Goal: Use online tool/utility: Utilize a website feature to perform a specific function

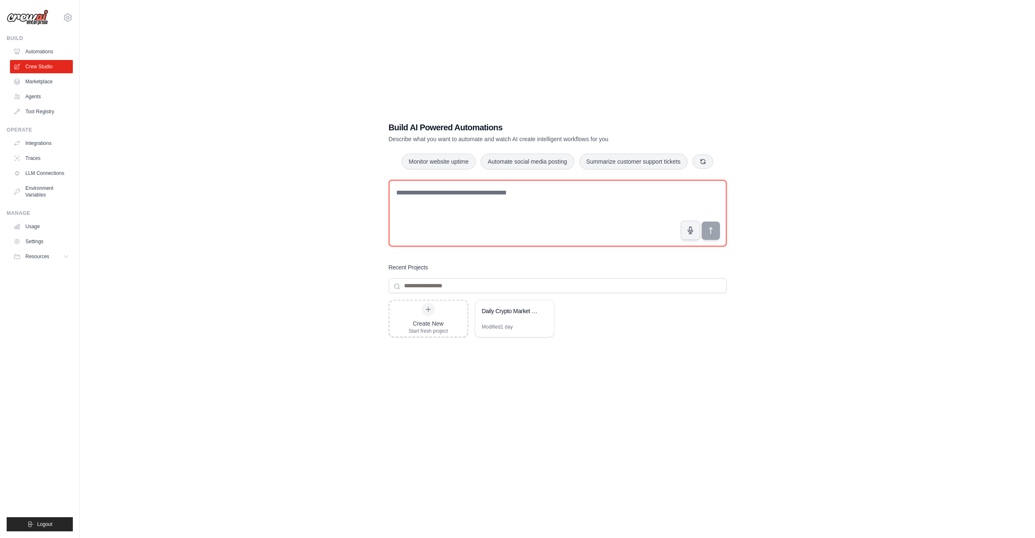
click at [570, 199] on textarea at bounding box center [558, 213] width 338 height 67
click at [496, 214] on textarea at bounding box center [558, 213] width 338 height 67
paste textarea "**********"
type textarea "**********"
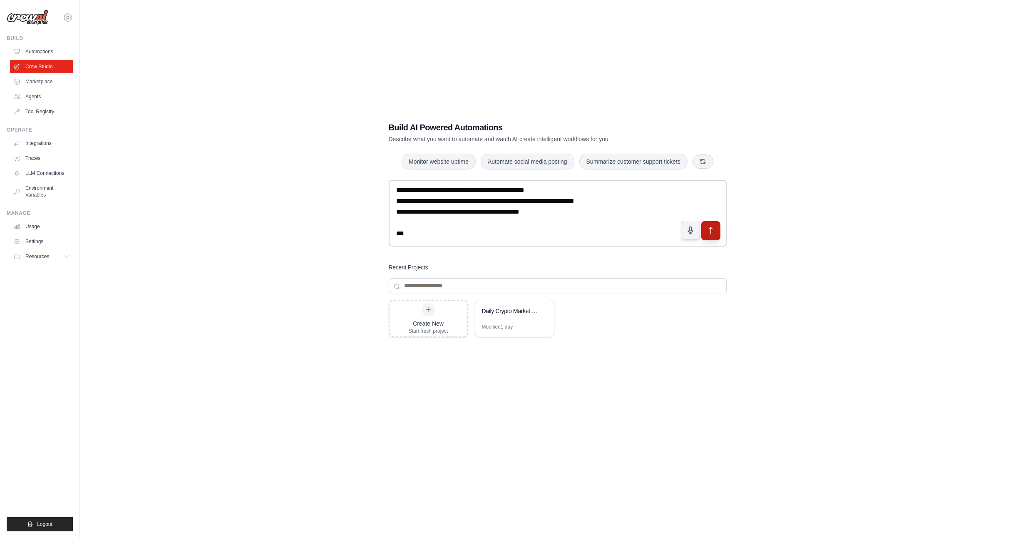
click at [709, 229] on icon "submit" at bounding box center [710, 230] width 3 height 7
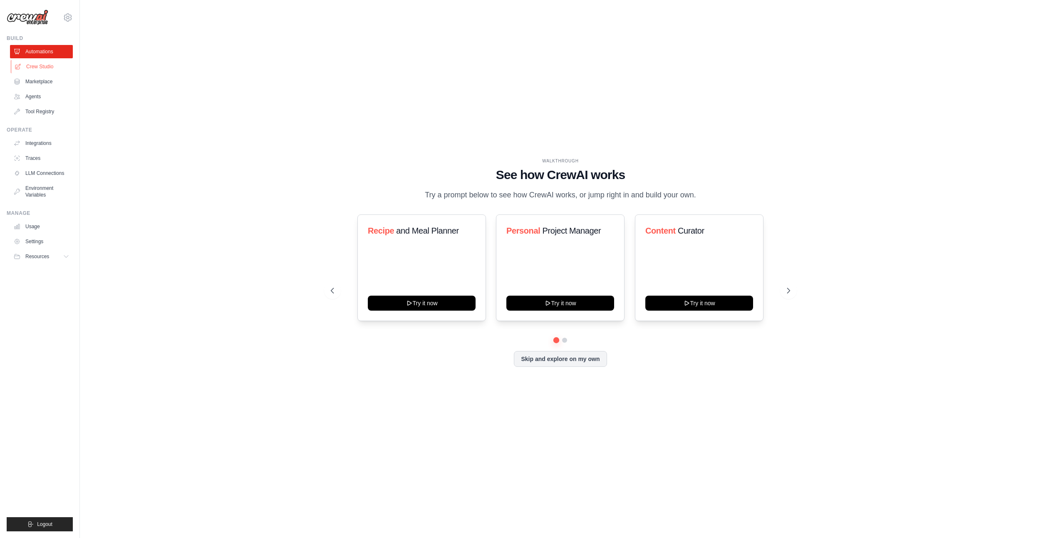
click at [47, 66] on link "Crew Studio" at bounding box center [42, 66] width 63 height 13
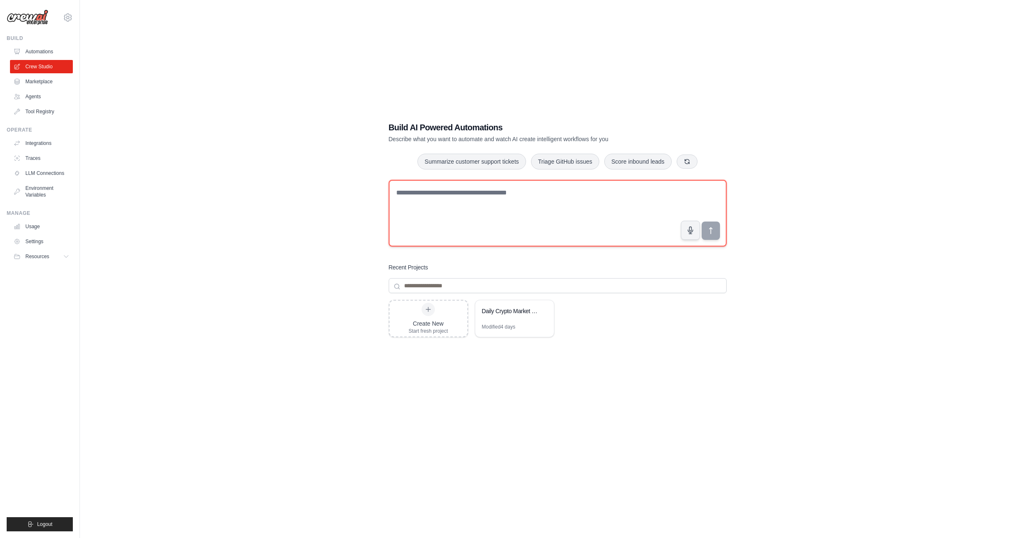
click at [496, 195] on textarea at bounding box center [558, 213] width 338 height 67
paste textarea "**********"
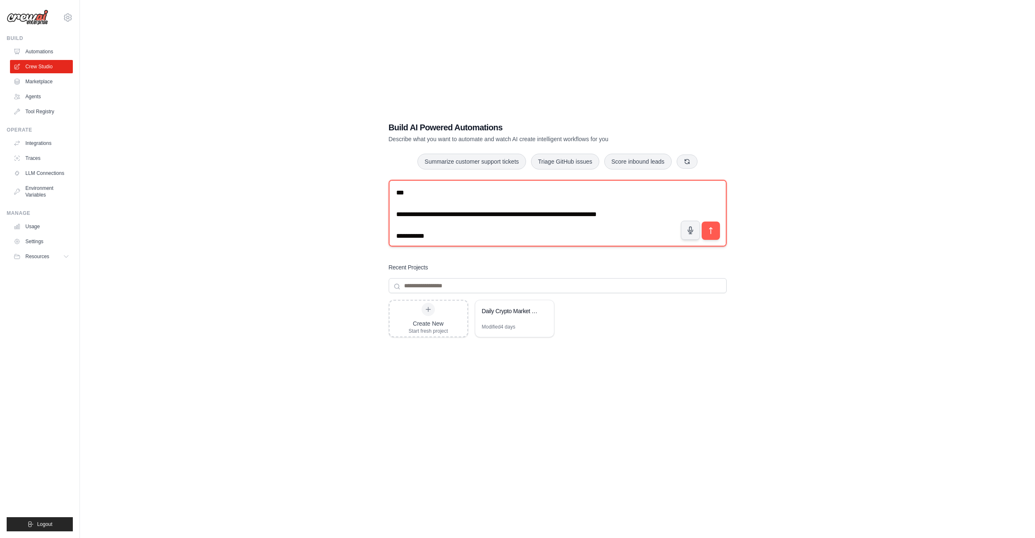
scroll to position [1595, 0]
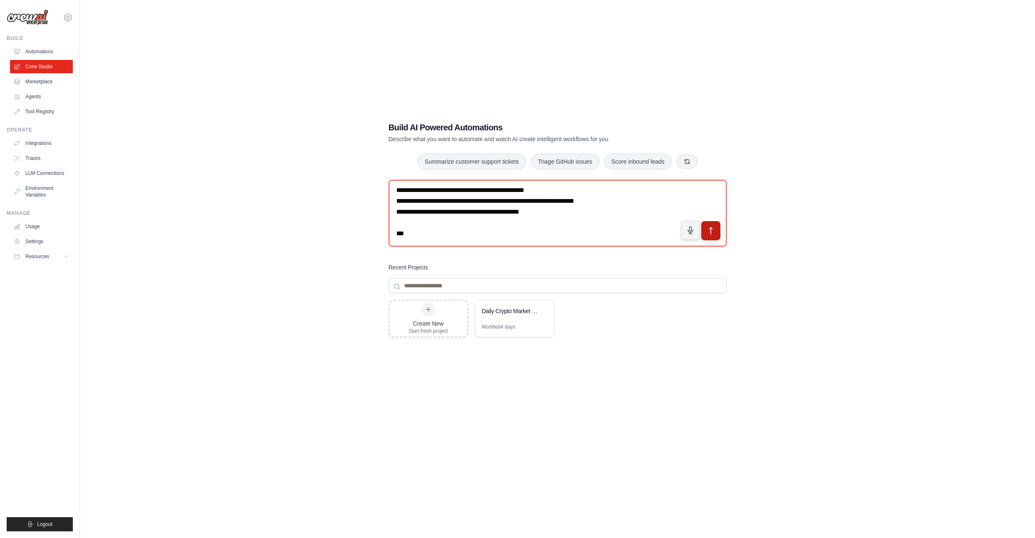
type textarea "**********"
click at [709, 235] on icon "submit" at bounding box center [710, 230] width 9 height 9
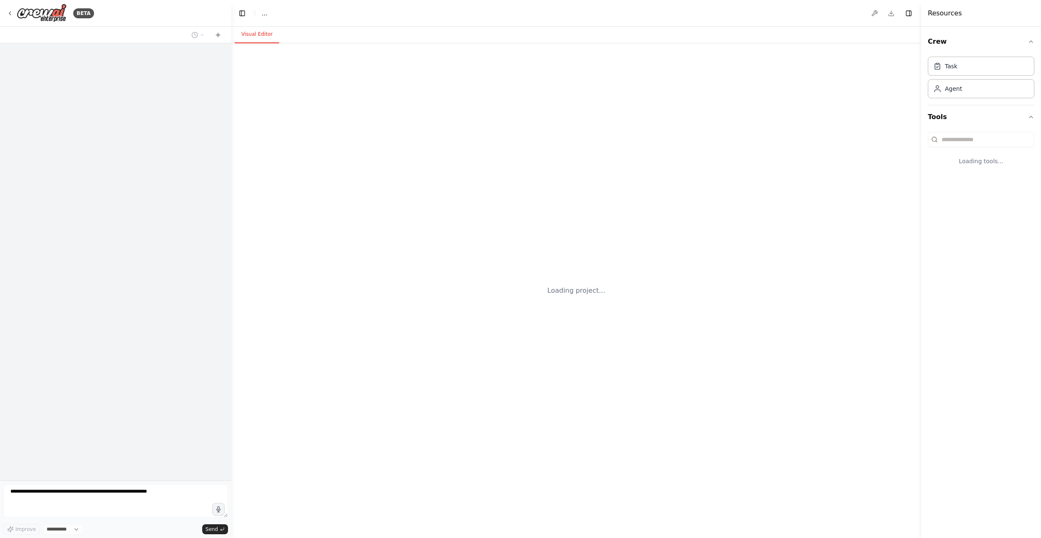
select select "****"
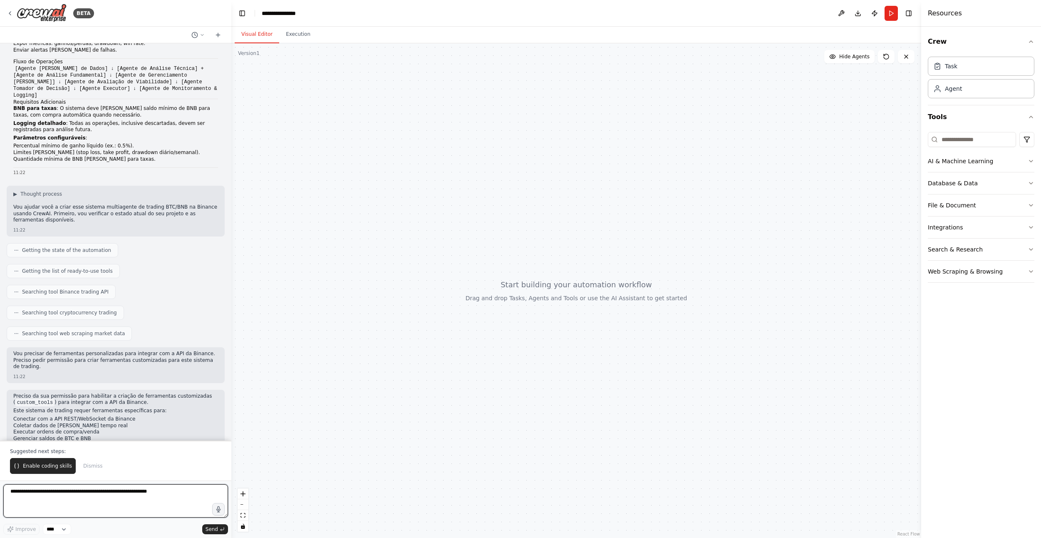
scroll to position [622, 0]
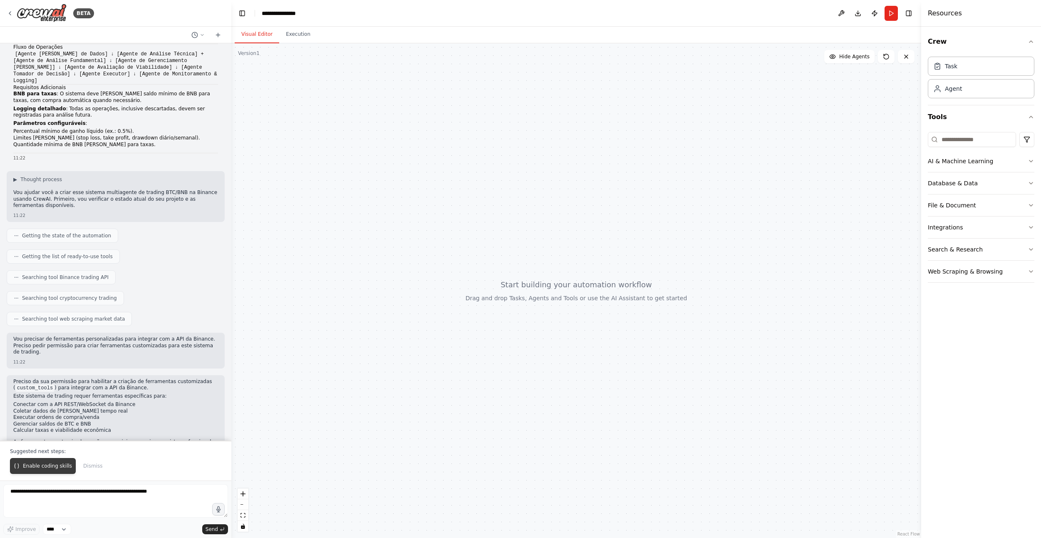
click at [38, 468] on span "Enable coding skills" at bounding box center [47, 465] width 49 height 7
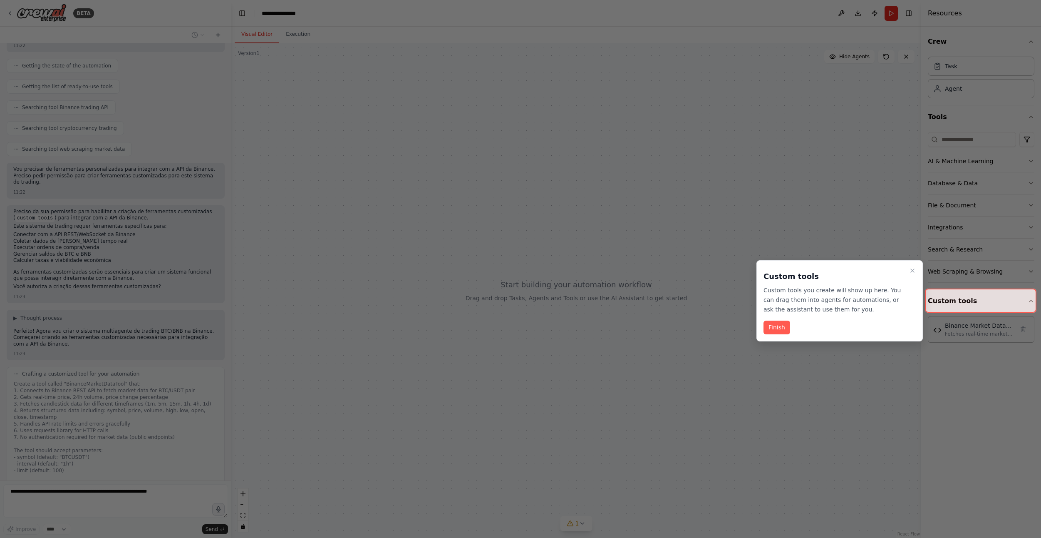
scroll to position [839, 0]
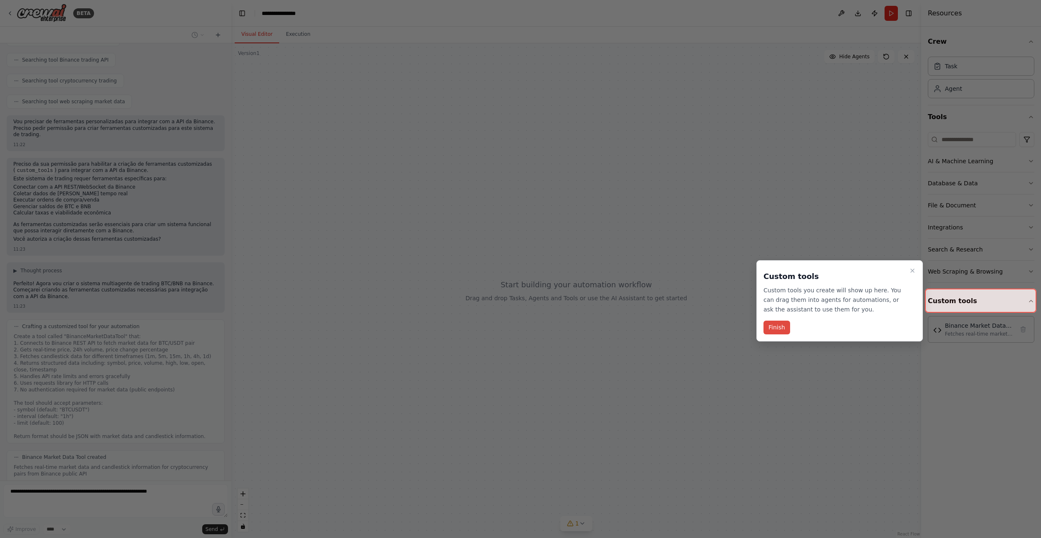
click at [782, 330] on button "Finish" at bounding box center [777, 327] width 27 height 14
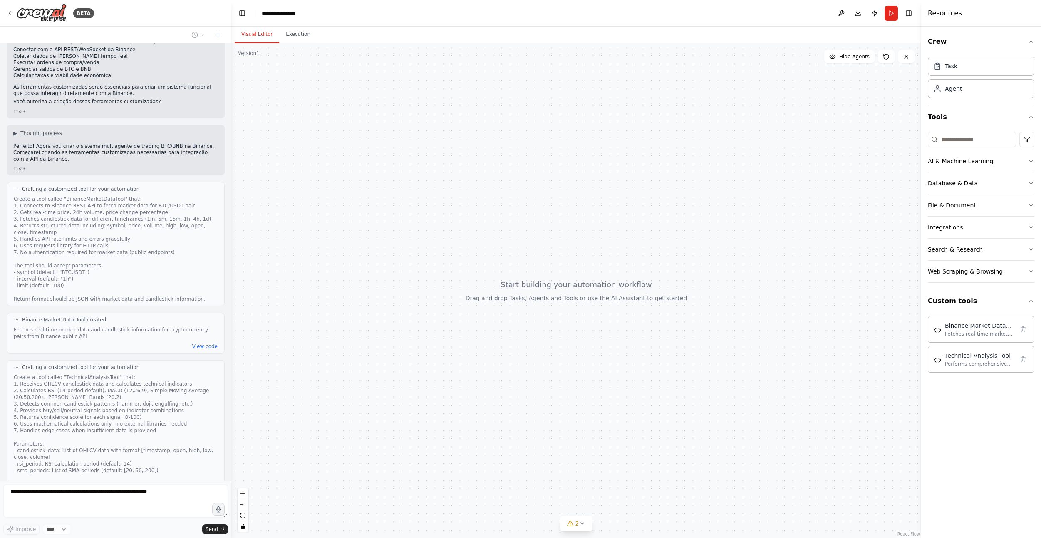
scroll to position [1201, 0]
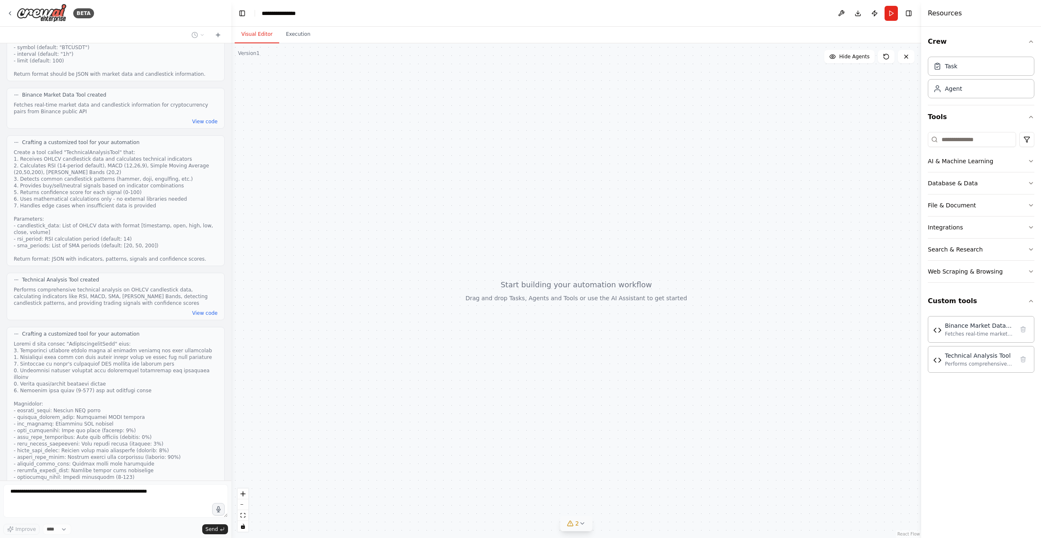
click at [584, 522] on icon at bounding box center [581, 523] width 3 height 2
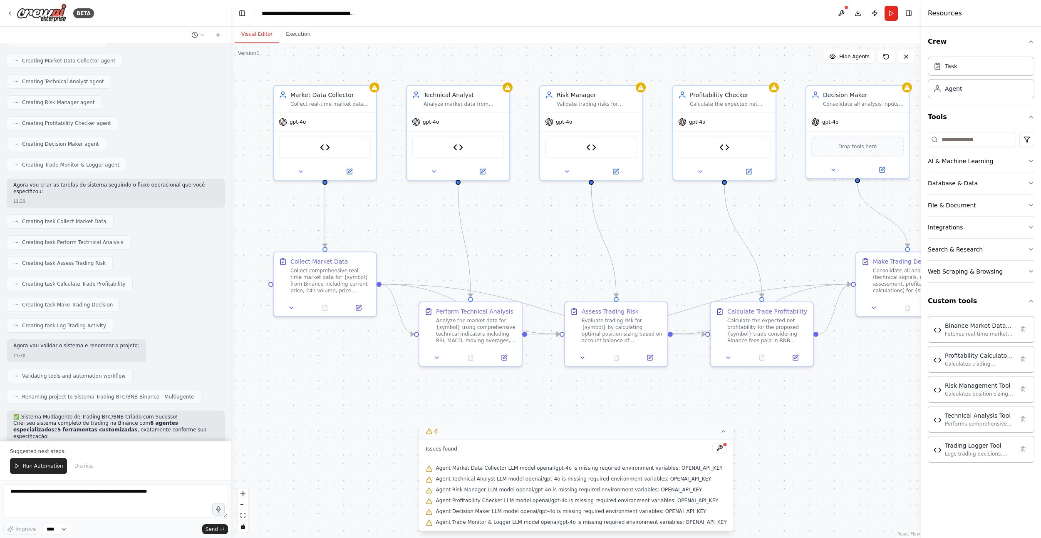
scroll to position [1879, 0]
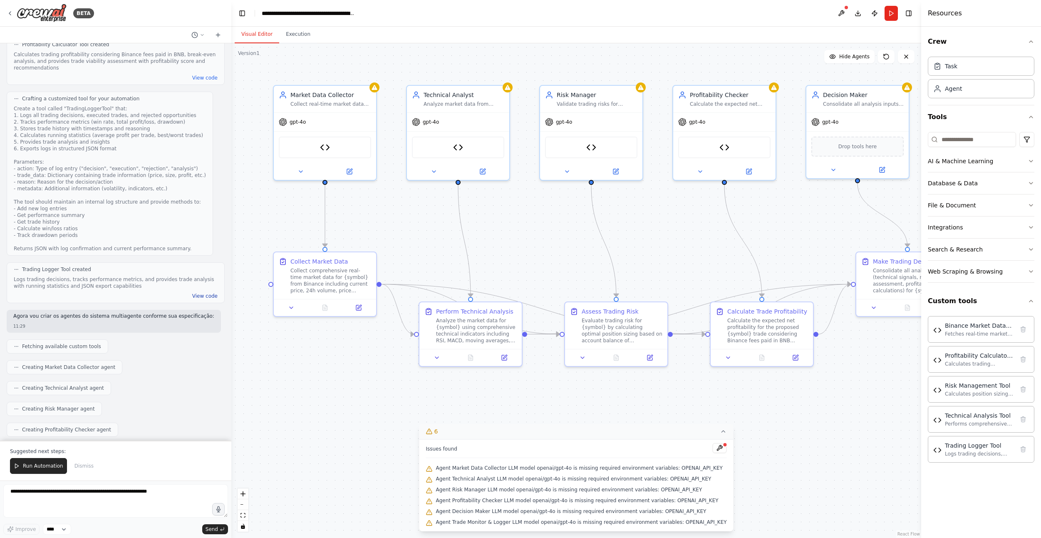
click at [204, 293] on button "View code" at bounding box center [204, 296] width 25 height 7
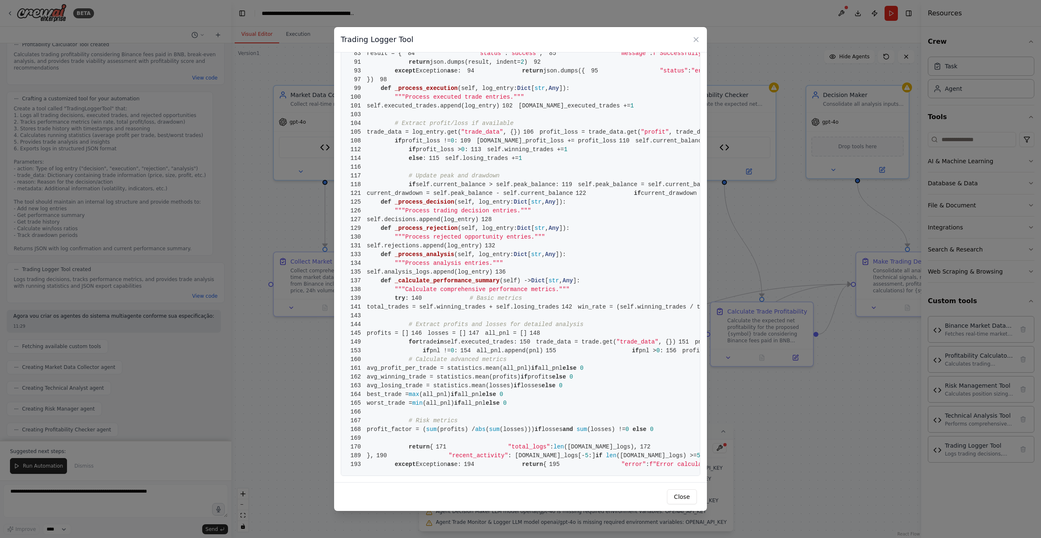
scroll to position [1369, 0]
click at [684, 496] on button "Close" at bounding box center [682, 496] width 30 height 15
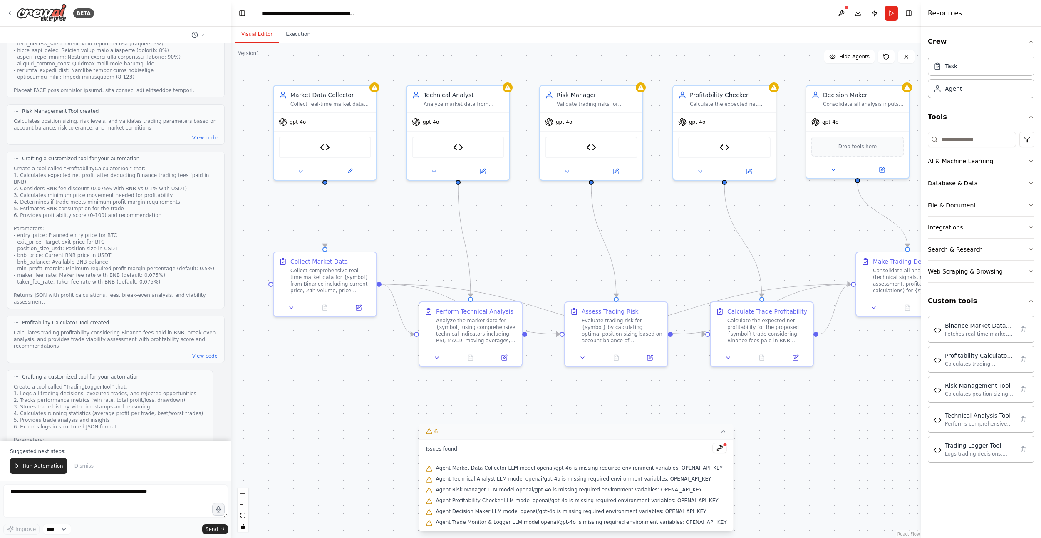
scroll to position [1636, 0]
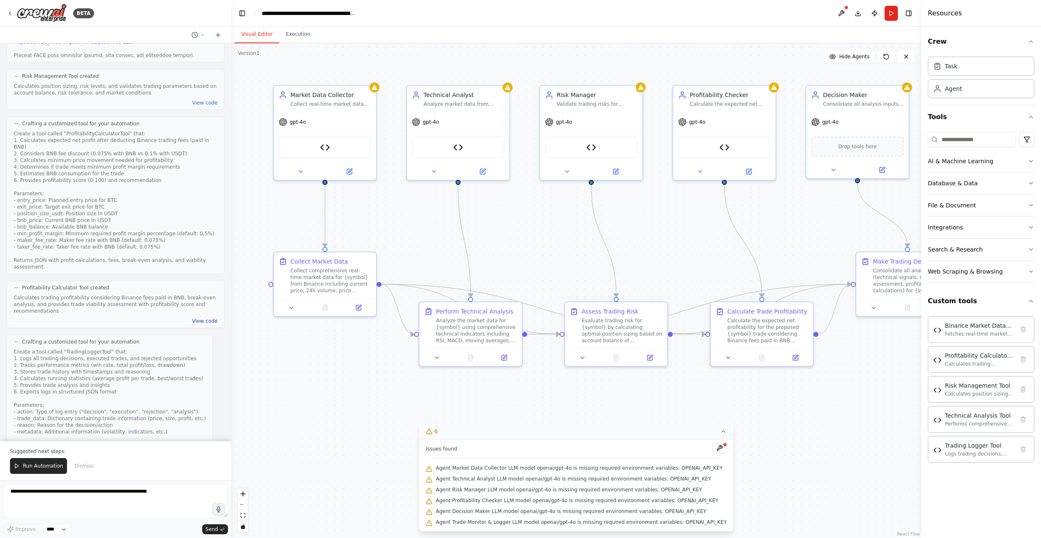
click at [200, 317] on button "View code" at bounding box center [204, 320] width 25 height 7
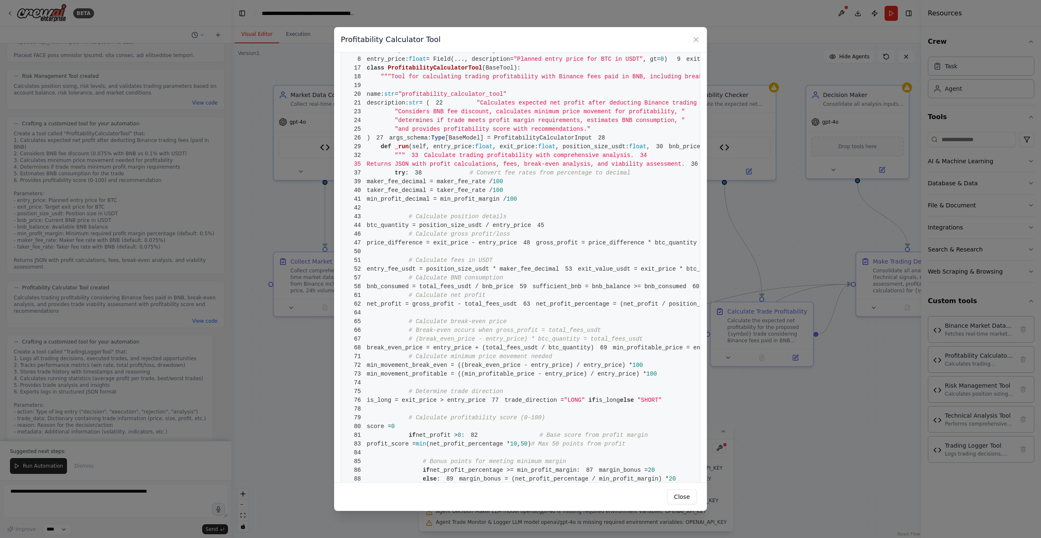
scroll to position [47, 0]
click at [682, 500] on button "Close" at bounding box center [682, 496] width 30 height 15
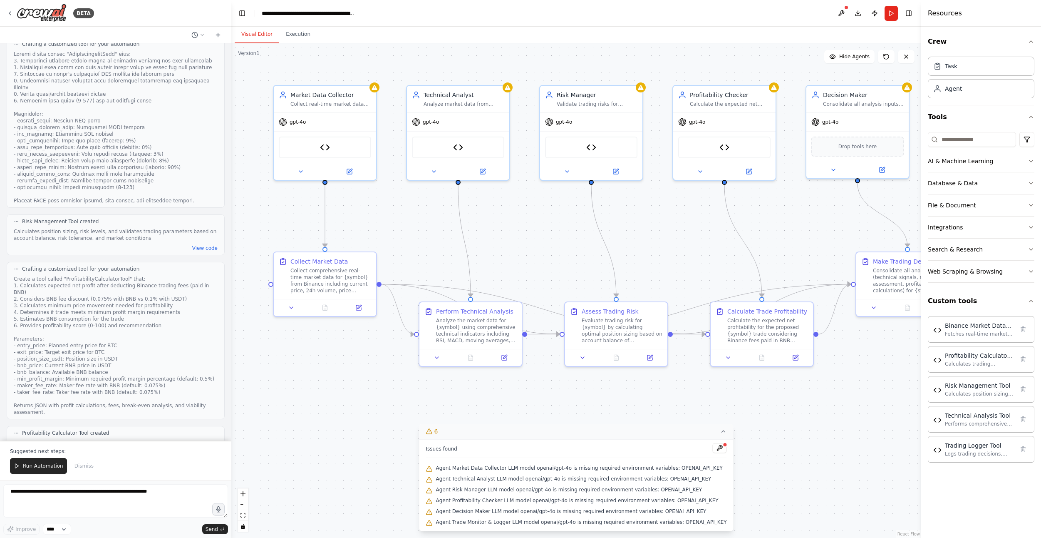
scroll to position [1440, 0]
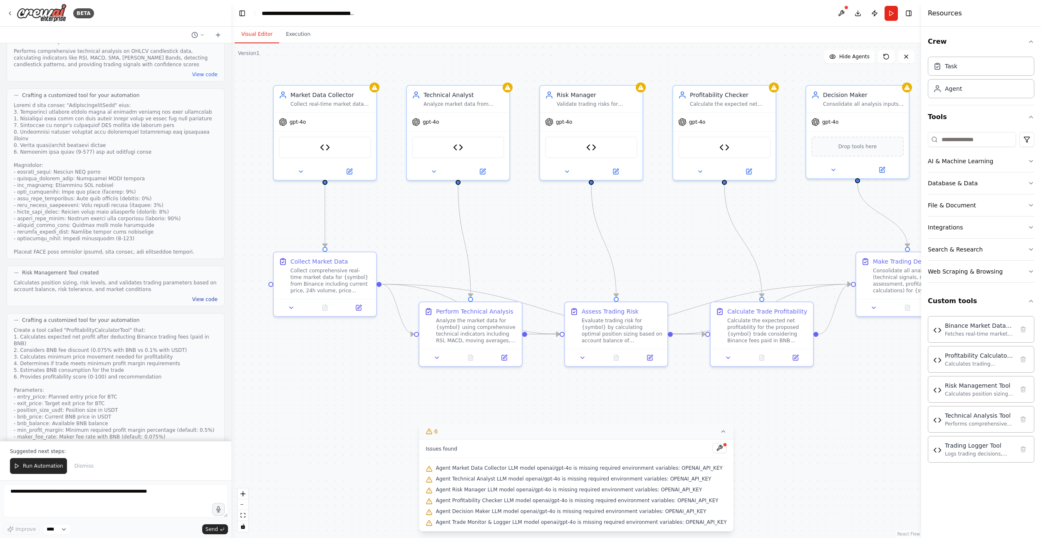
click at [193, 296] on button "View code" at bounding box center [204, 299] width 25 height 7
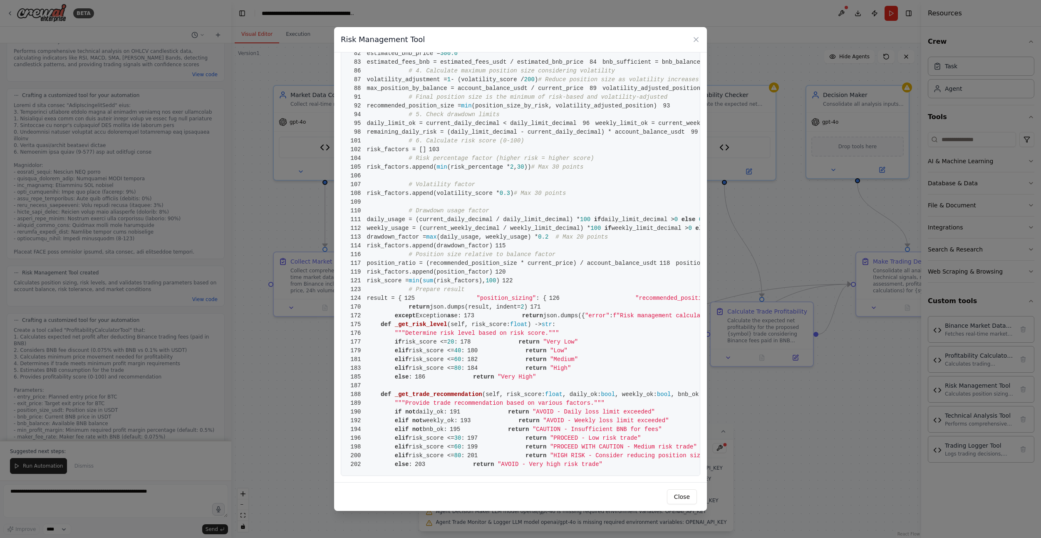
scroll to position [1378, 0]
click at [697, 41] on icon at bounding box center [696, 39] width 8 height 8
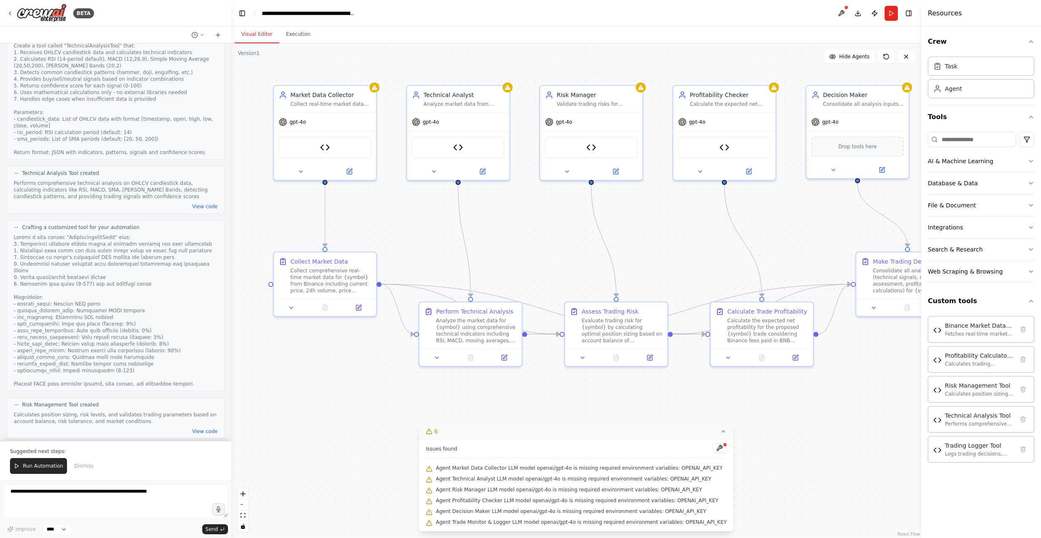
scroll to position [1230, 0]
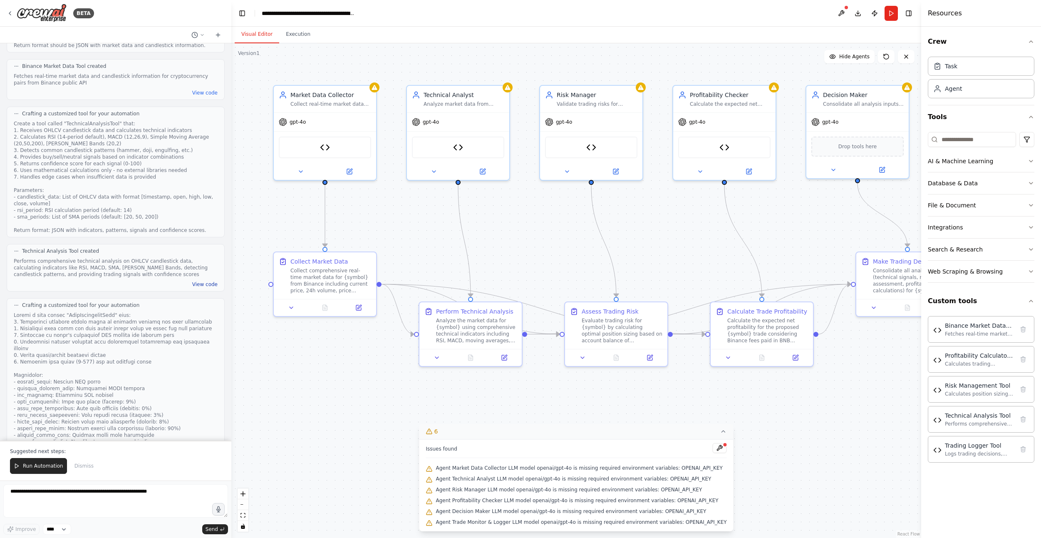
click at [196, 281] on button "View code" at bounding box center [204, 284] width 25 height 7
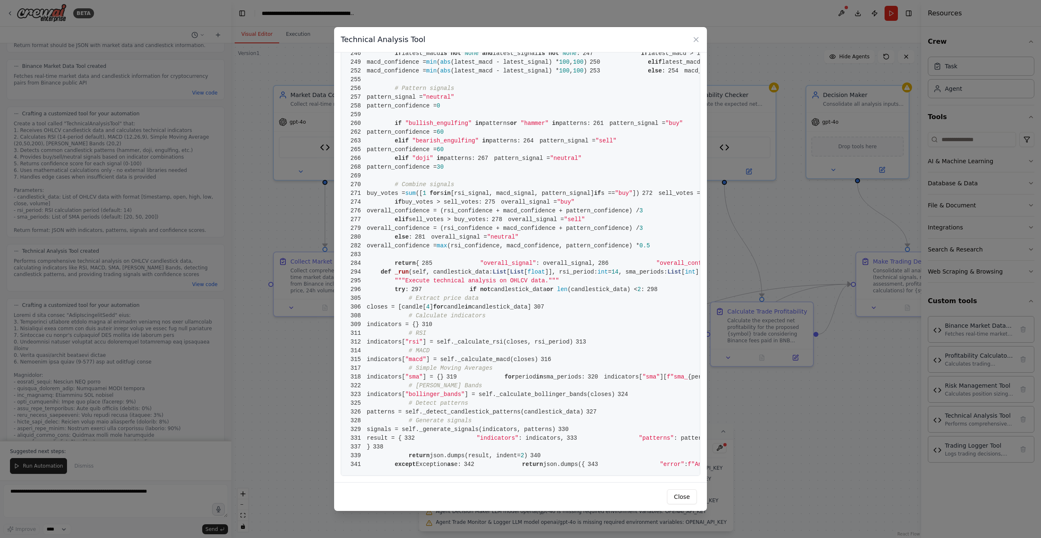
scroll to position [2636, 0]
click at [686, 499] on button "Close" at bounding box center [682, 496] width 30 height 15
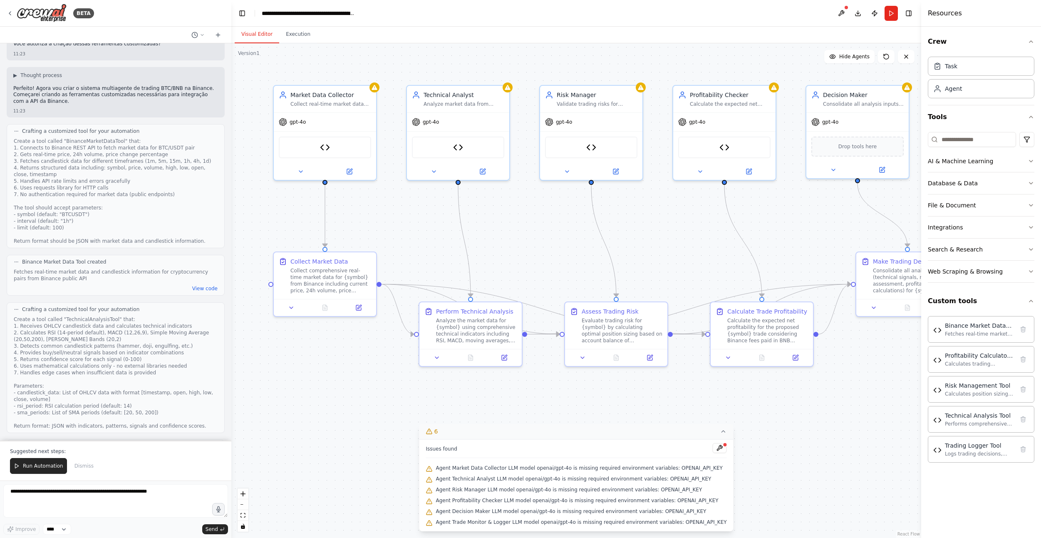
scroll to position [1034, 0]
click at [201, 286] on button "View code" at bounding box center [204, 289] width 25 height 7
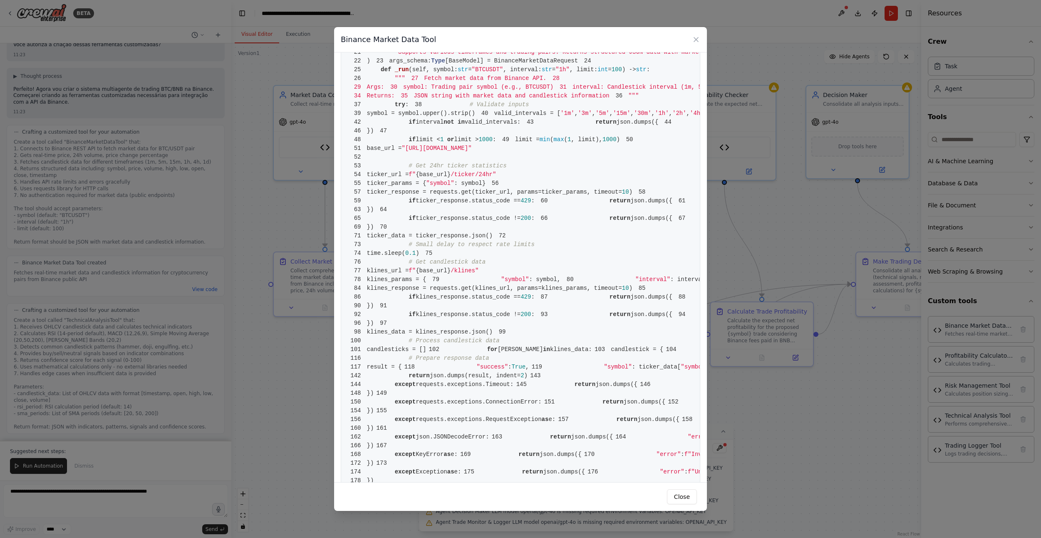
scroll to position [0, 0]
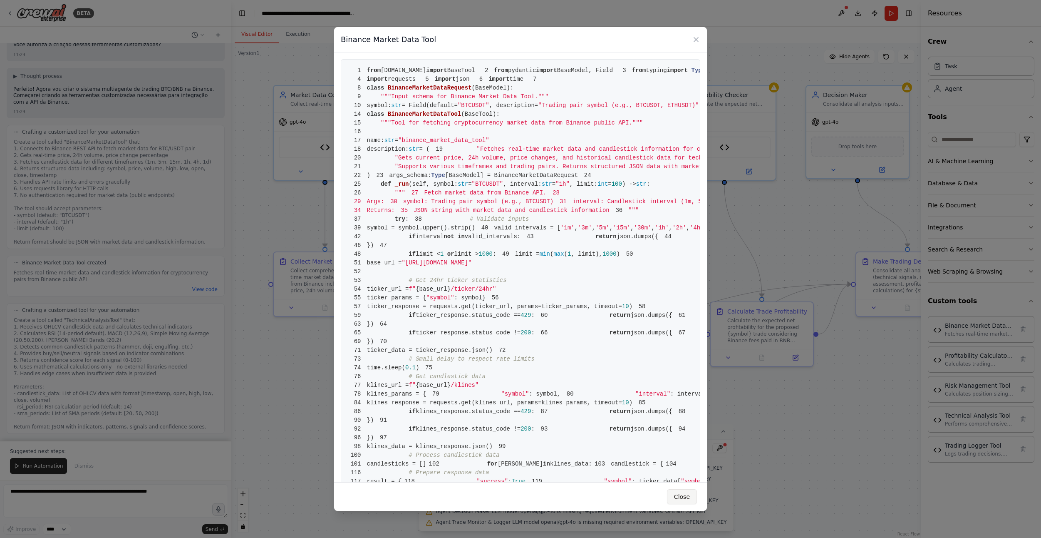
click at [679, 494] on button "Close" at bounding box center [682, 496] width 30 height 15
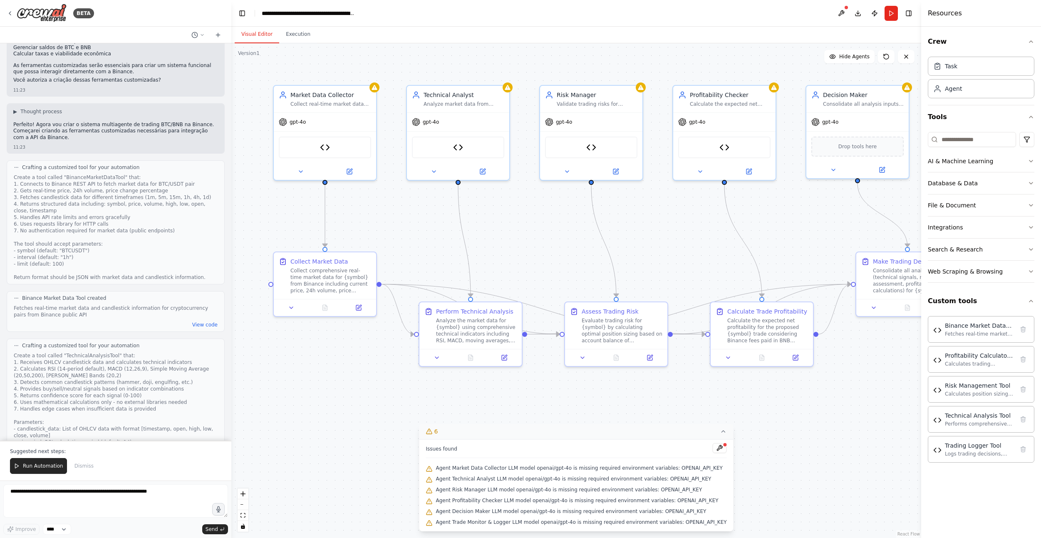
scroll to position [1027, 0]
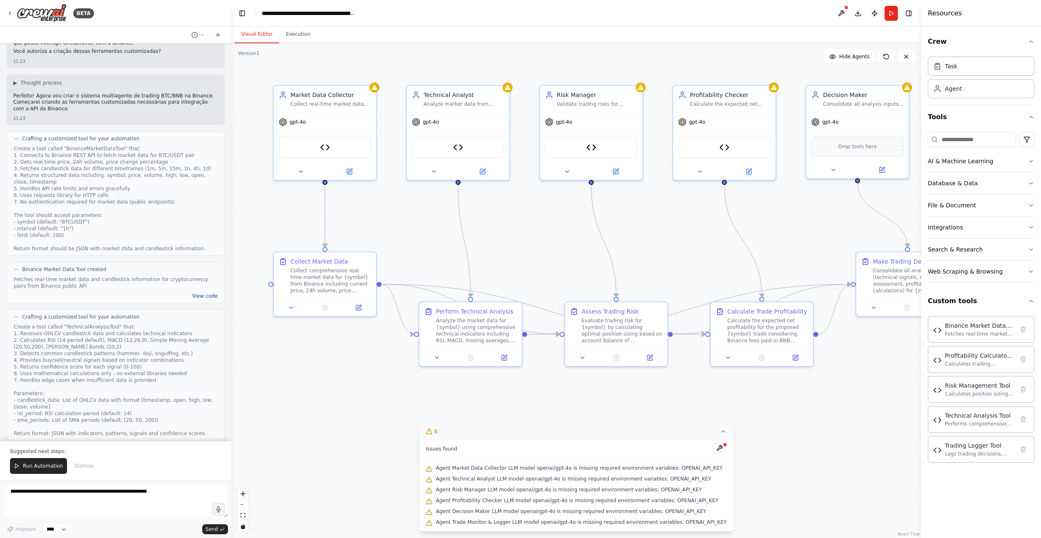
click at [205, 293] on button "View code" at bounding box center [204, 296] width 25 height 7
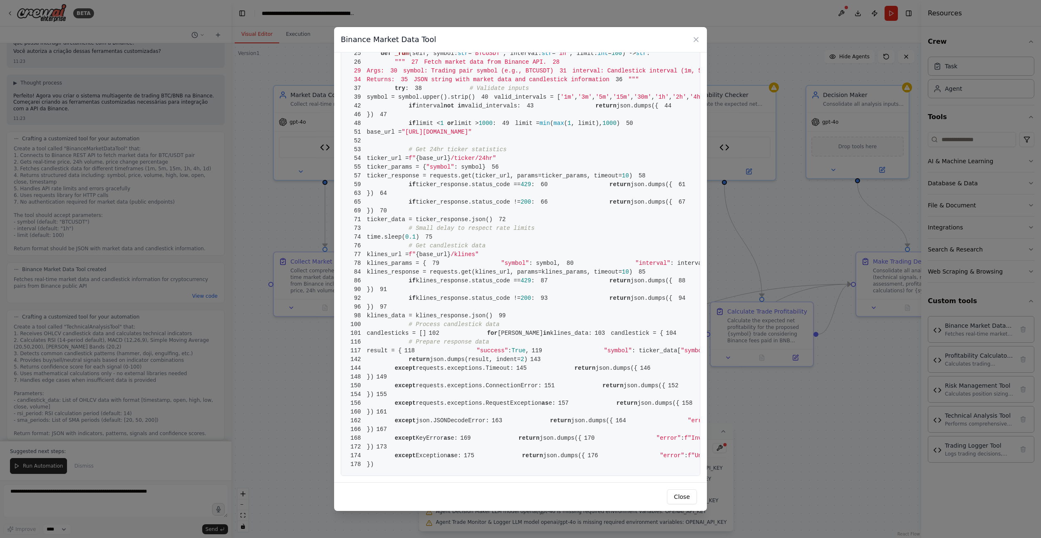
scroll to position [0, 0]
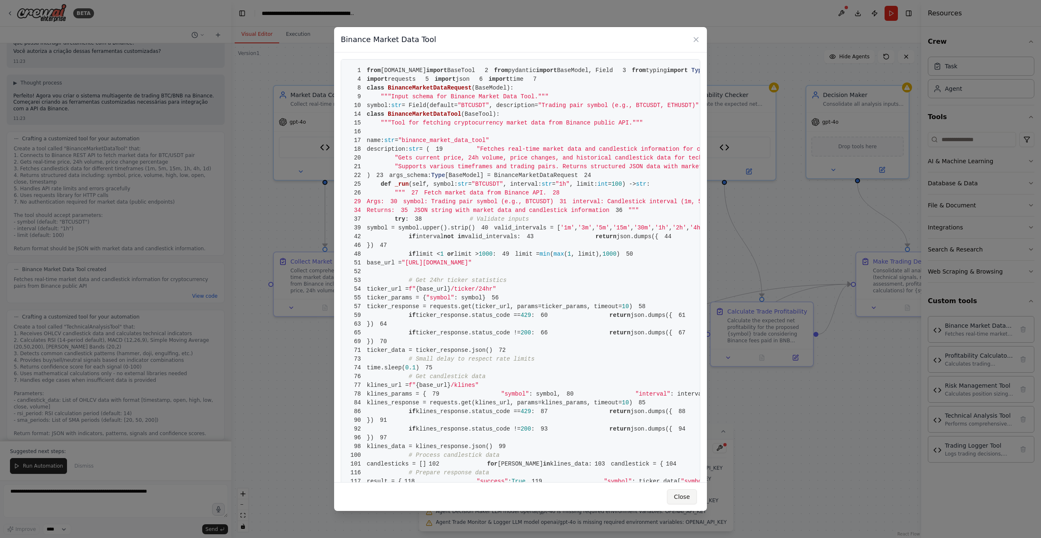
click at [686, 498] on button "Close" at bounding box center [682, 496] width 30 height 15
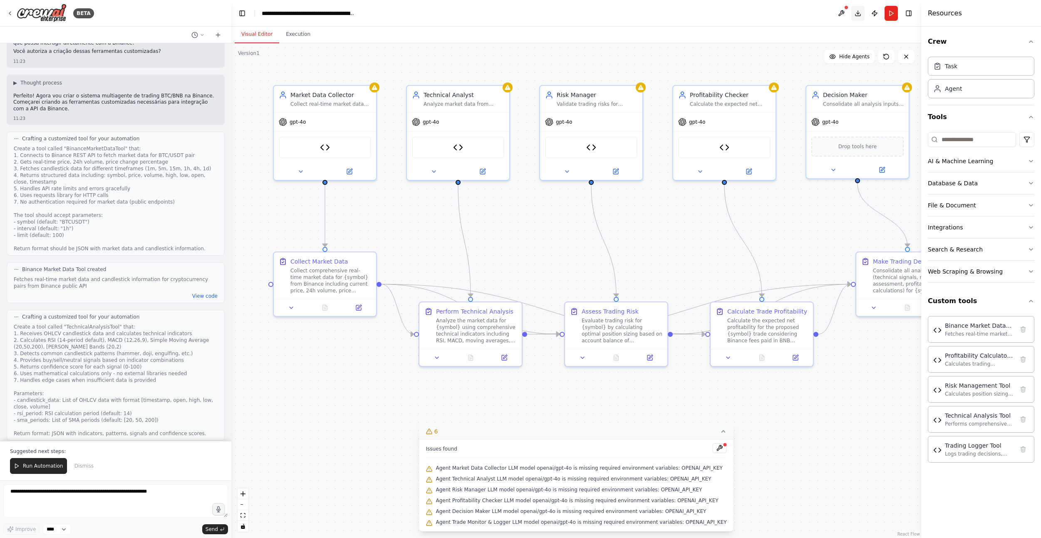
click at [858, 11] on button "Download" at bounding box center [857, 13] width 13 height 15
